Goal: Task Accomplishment & Management: Complete application form

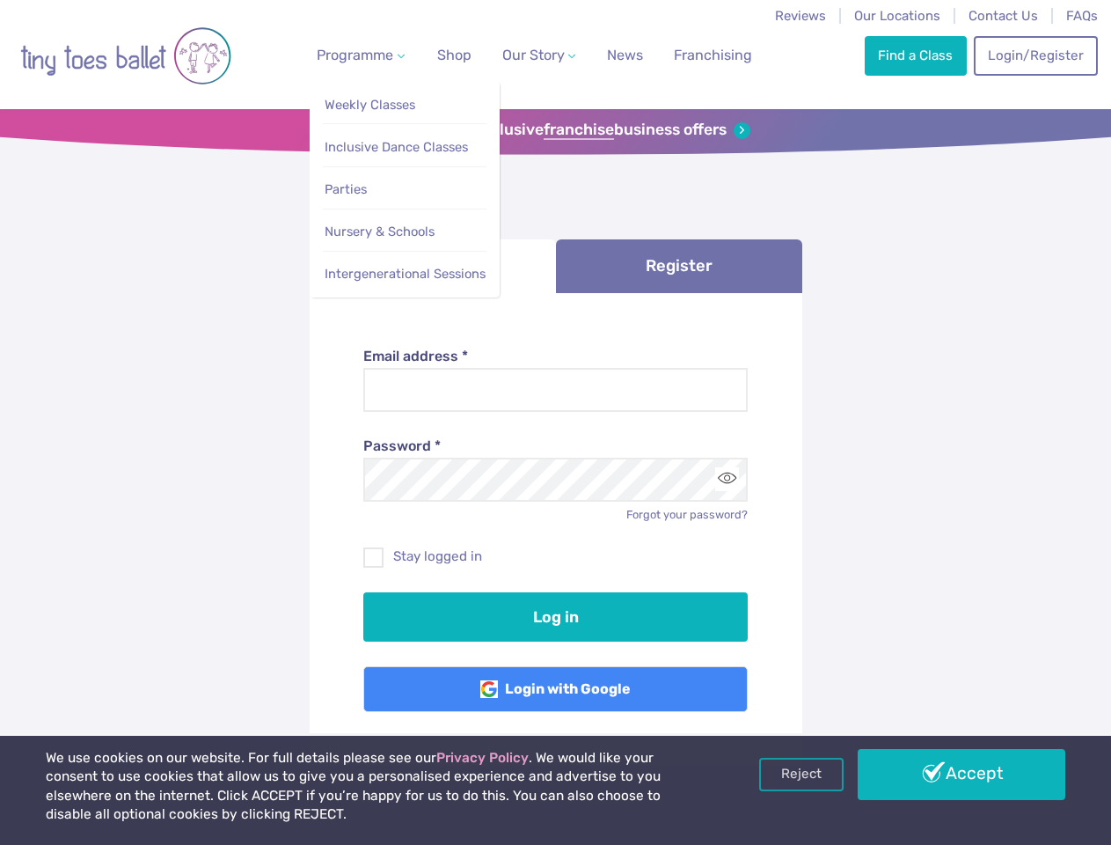
click at [357, 55] on span "Programme" at bounding box center [355, 55] width 77 height 17
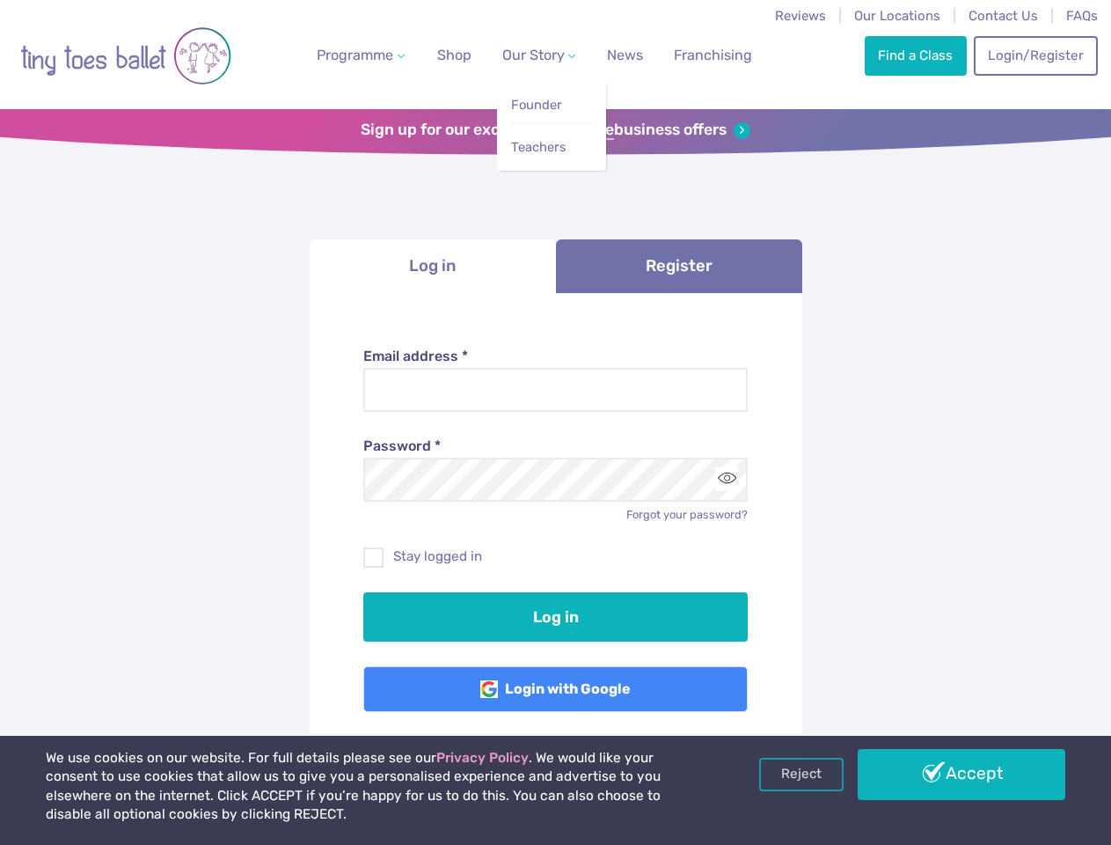
click at [524, 55] on span "Our Story" at bounding box center [533, 55] width 62 height 17
click at [555, 130] on strong "franchise" at bounding box center [579, 130] width 70 height 19
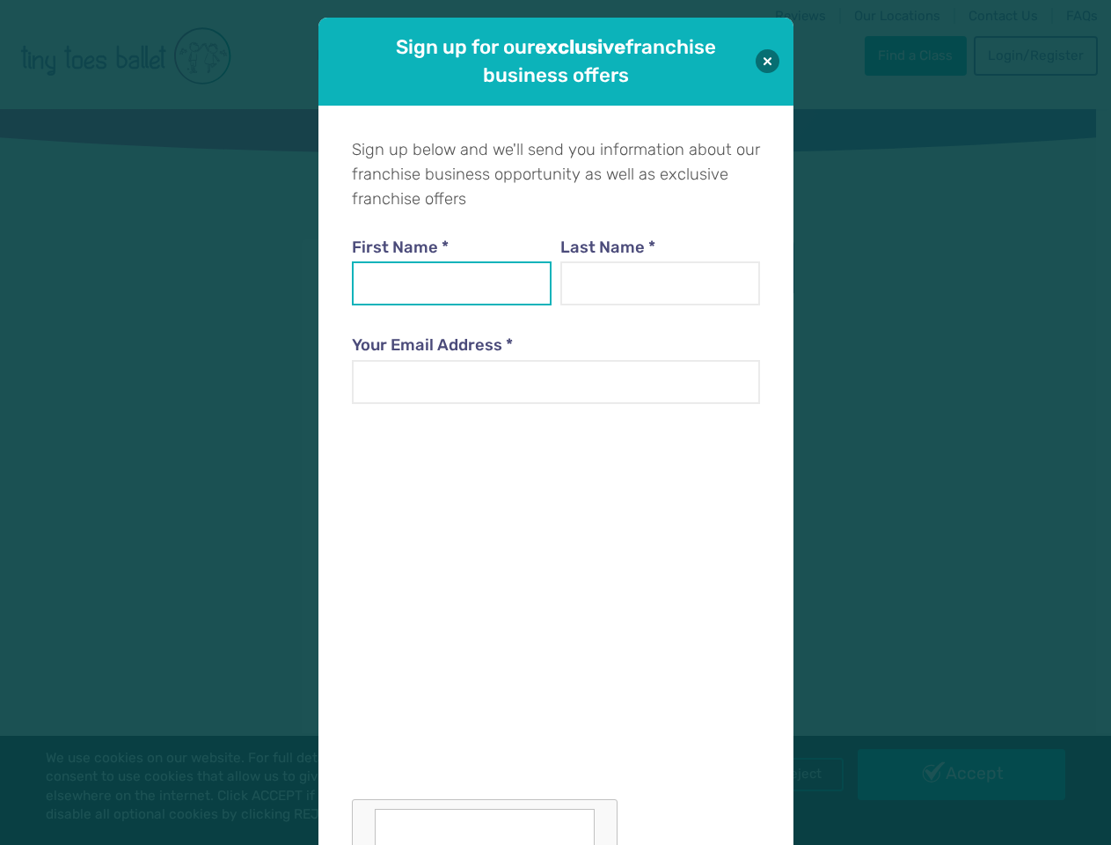
click at [433, 266] on input "First Name *" at bounding box center [452, 283] width 201 height 44
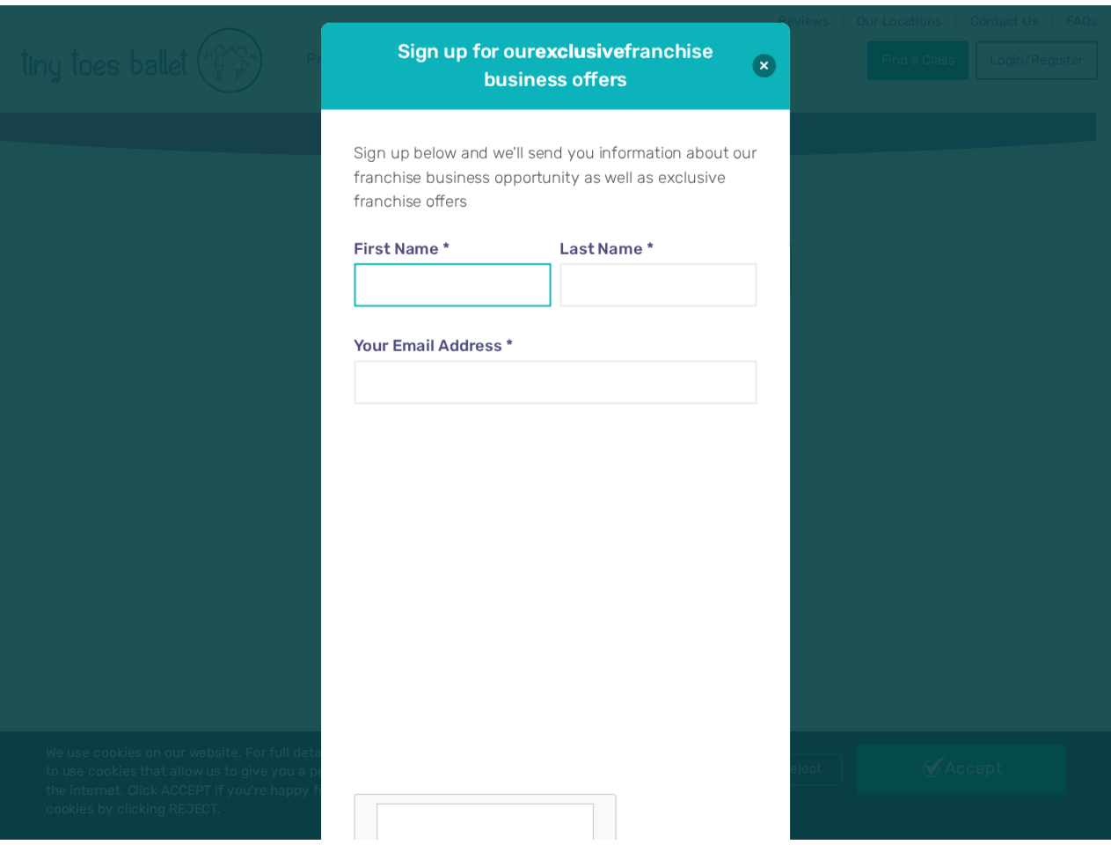
scroll to position [18, 0]
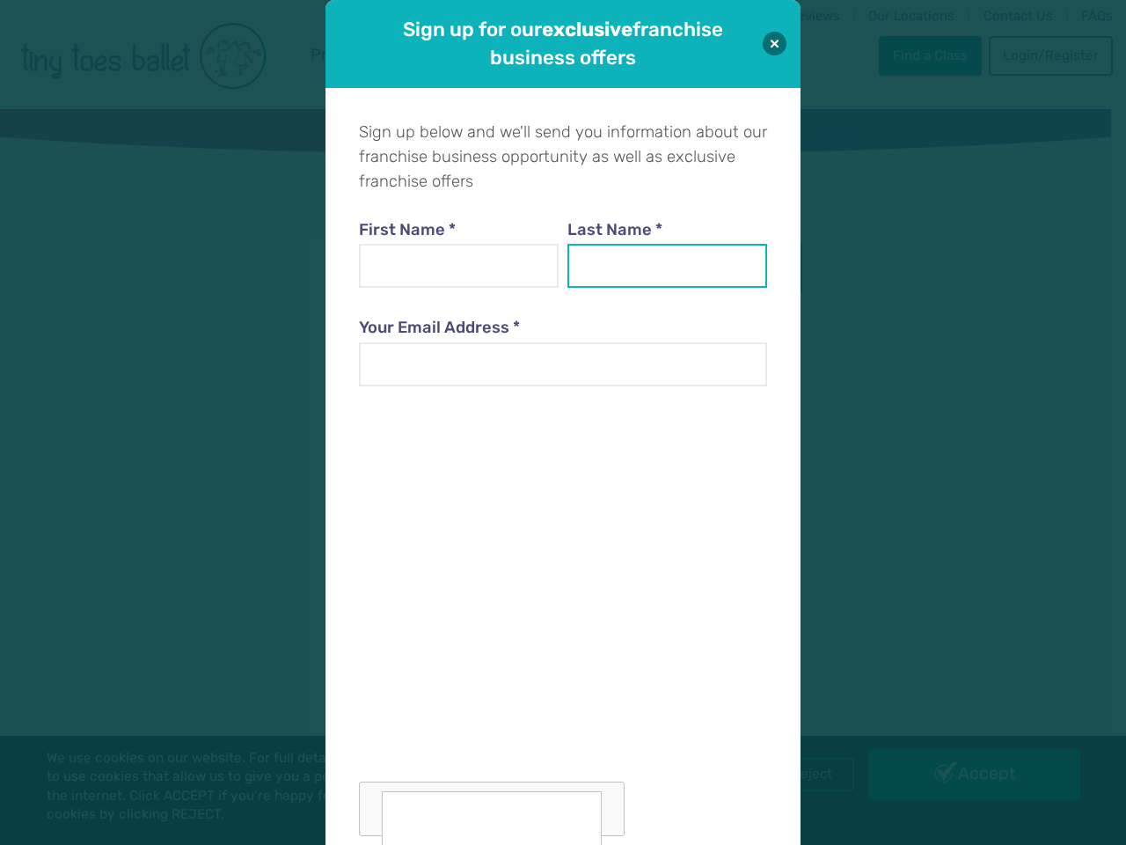
click at [679, 266] on input "Last Name *" at bounding box center [668, 266] width 201 height 44
click at [727, 479] on div at bounding box center [563, 622] width 408 height 430
click at [802, 774] on div "Sign up for our exclusive franchise business offers Sign up below and we'll sen…" at bounding box center [563, 422] width 1126 height 845
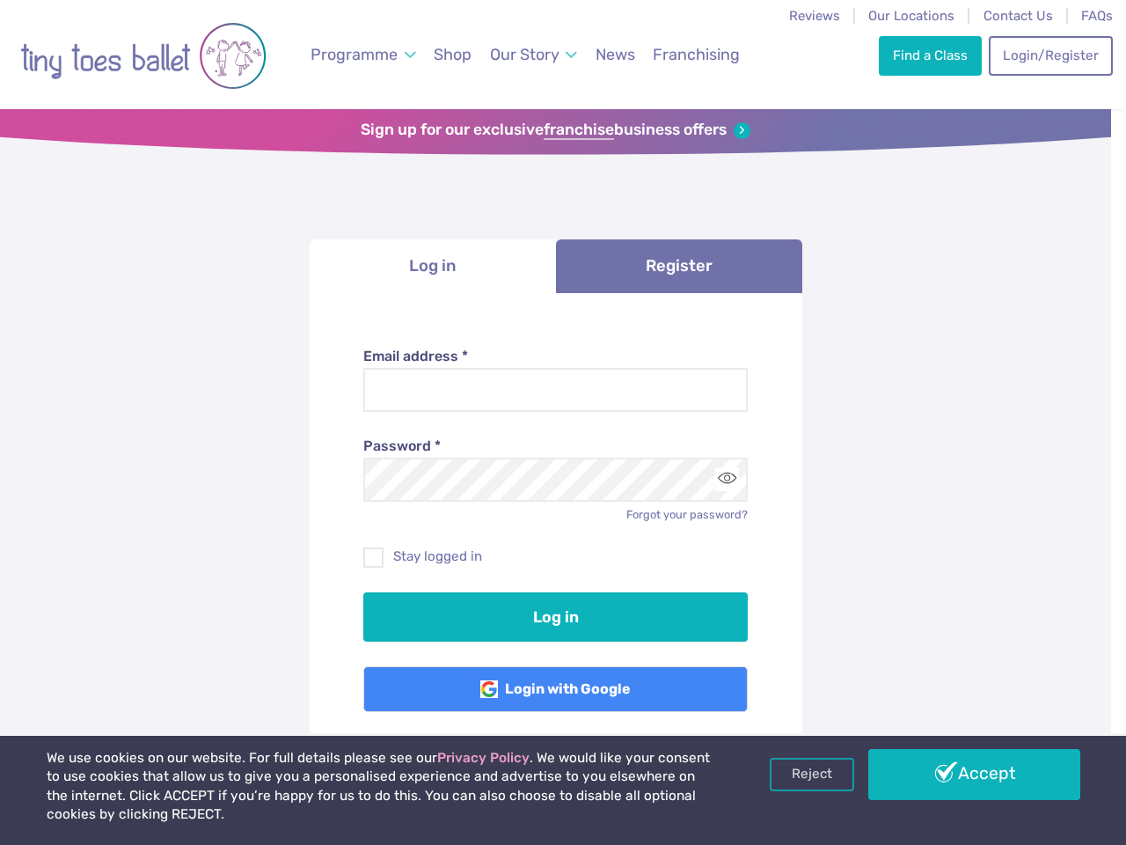
click at [962, 774] on div "Sign up for our exclusive franchise business offers Sign up below and we'll sen…" at bounding box center [563, 422] width 1126 height 845
